Goal: Task Accomplishment & Management: Complete application form

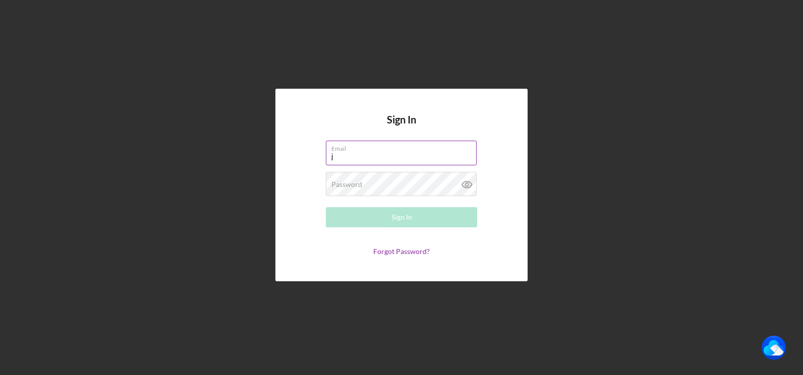
type input "[PERSON_NAME][EMAIL_ADDRESS][DOMAIN_NAME]"
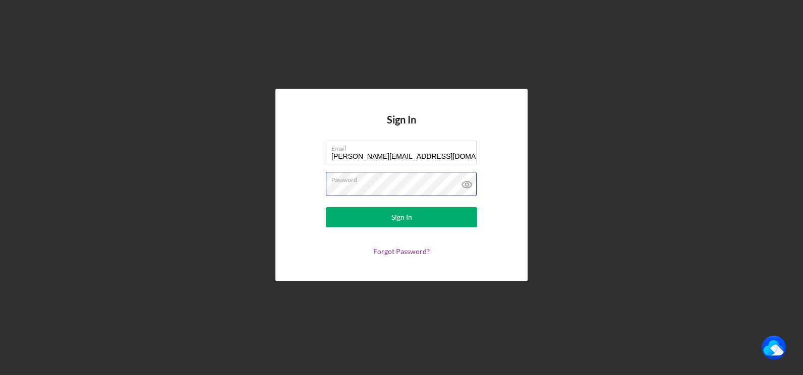
click at [326, 207] on button "Sign In" at bounding box center [401, 217] width 151 height 20
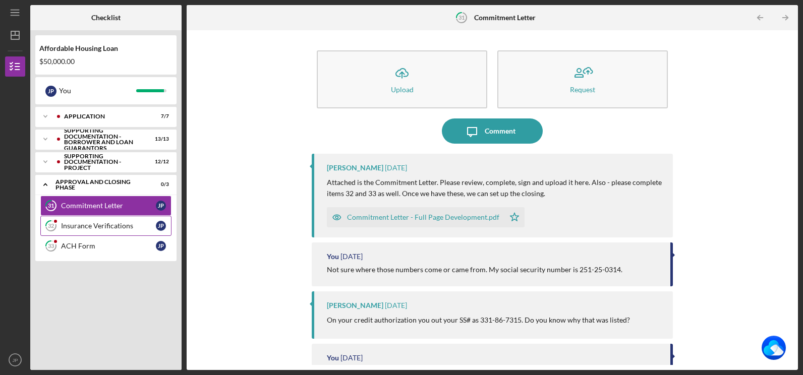
click at [107, 227] on div "Insurance Verifications" at bounding box center [108, 226] width 95 height 8
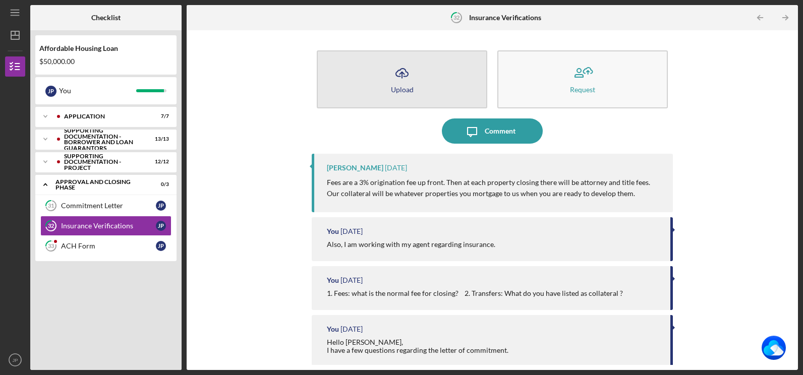
click at [393, 73] on icon "Icon/Upload" at bounding box center [401, 72] width 25 height 25
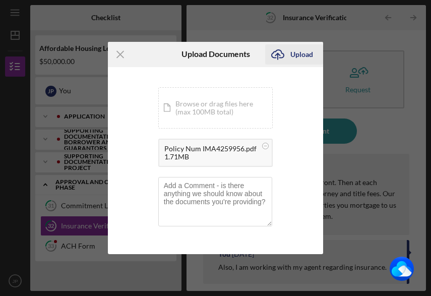
click at [304, 51] on div "Upload" at bounding box center [301, 54] width 23 height 20
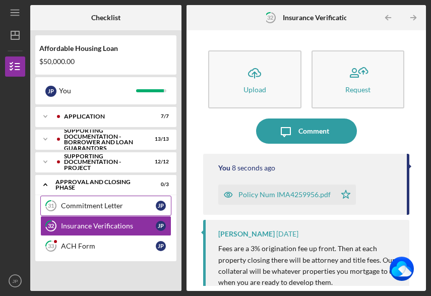
click at [114, 207] on div "Commitment Letter" at bounding box center [108, 206] width 95 height 8
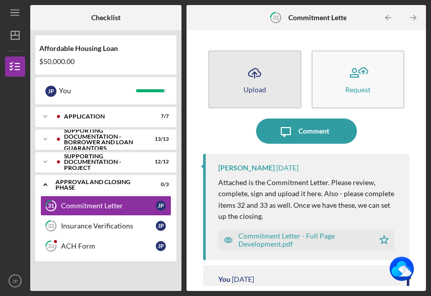
click at [251, 76] on icon "button" at bounding box center [255, 73] width 12 height 8
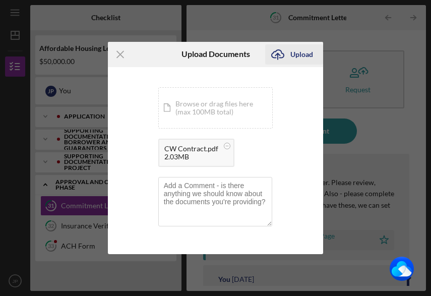
click at [294, 51] on div "Upload" at bounding box center [301, 54] width 23 height 20
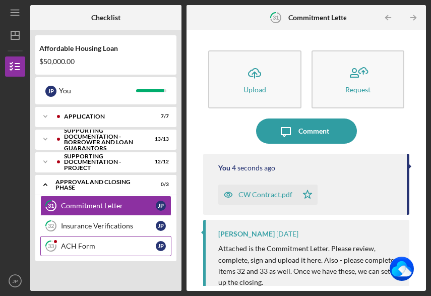
click at [79, 243] on div "ACH Form" at bounding box center [108, 246] width 95 height 8
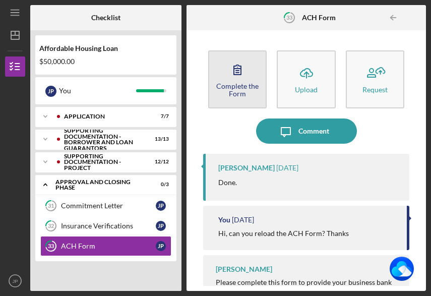
click at [234, 70] on icon "button" at bounding box center [237, 70] width 7 height 10
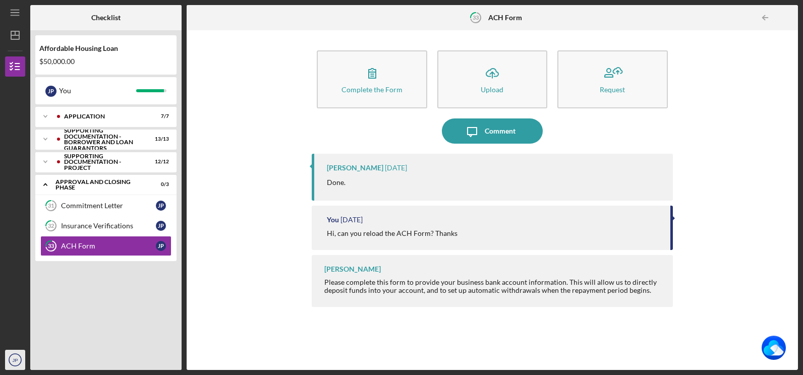
click at [13, 359] on text "JP" at bounding box center [15, 360] width 6 height 6
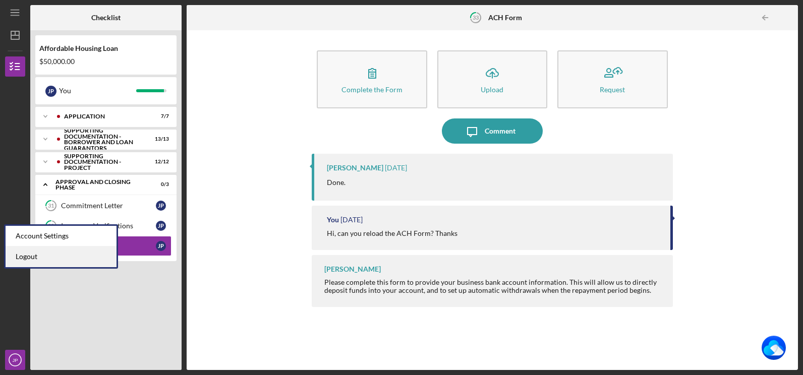
click at [31, 256] on link "Logout" at bounding box center [61, 257] width 111 height 21
